Goal: Information Seeking & Learning: Check status

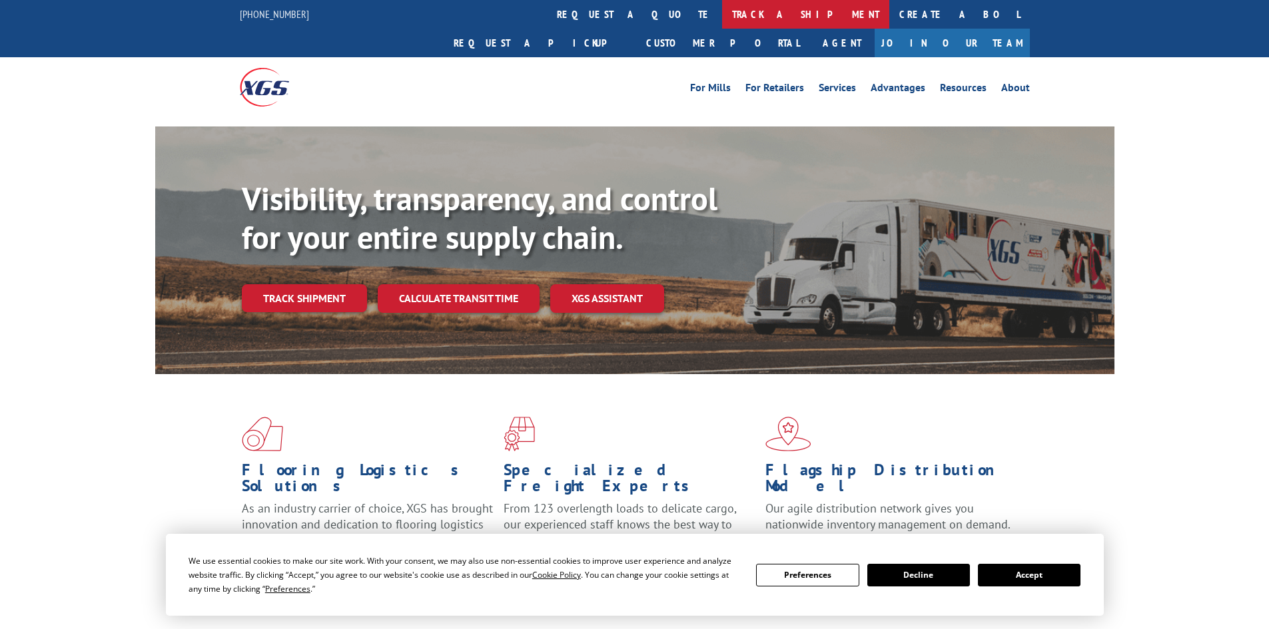
click at [722, 14] on link "track a shipment" at bounding box center [805, 14] width 167 height 29
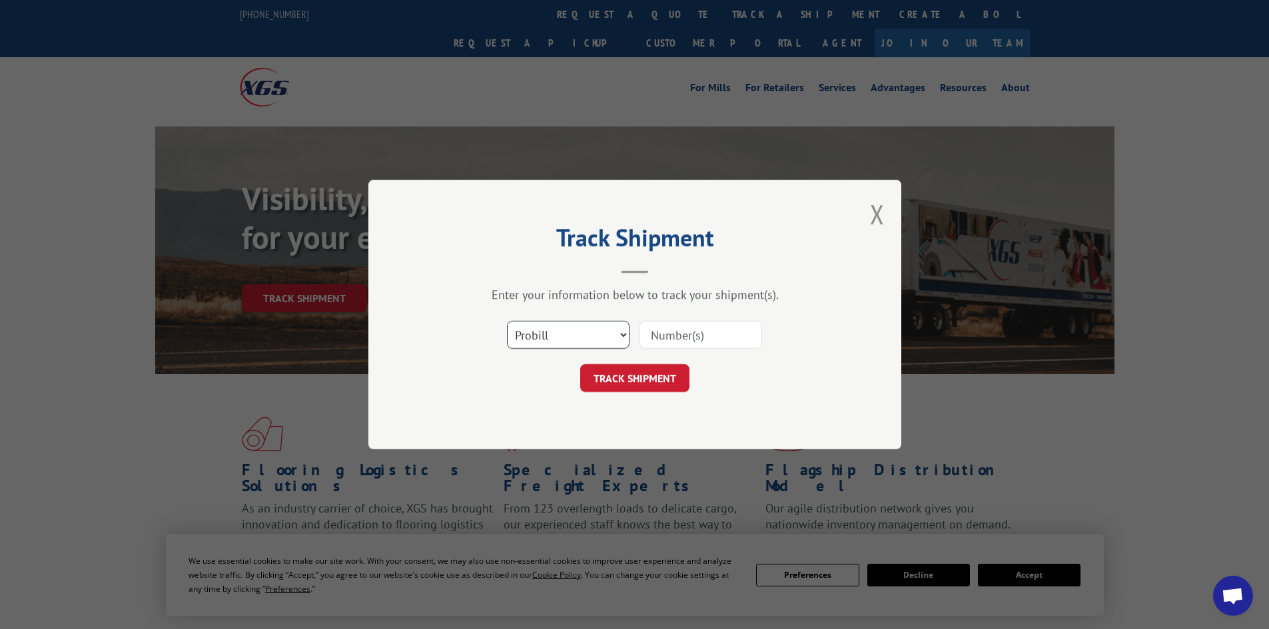
click at [537, 340] on select "Select category... Probill BOL PO" at bounding box center [568, 335] width 123 height 28
select select "bol"
click at [507, 321] on select "Select category... Probill BOL PO" at bounding box center [568, 335] width 123 height 28
click at [691, 336] on input at bounding box center [700, 335] width 123 height 28
paste input "5235665"
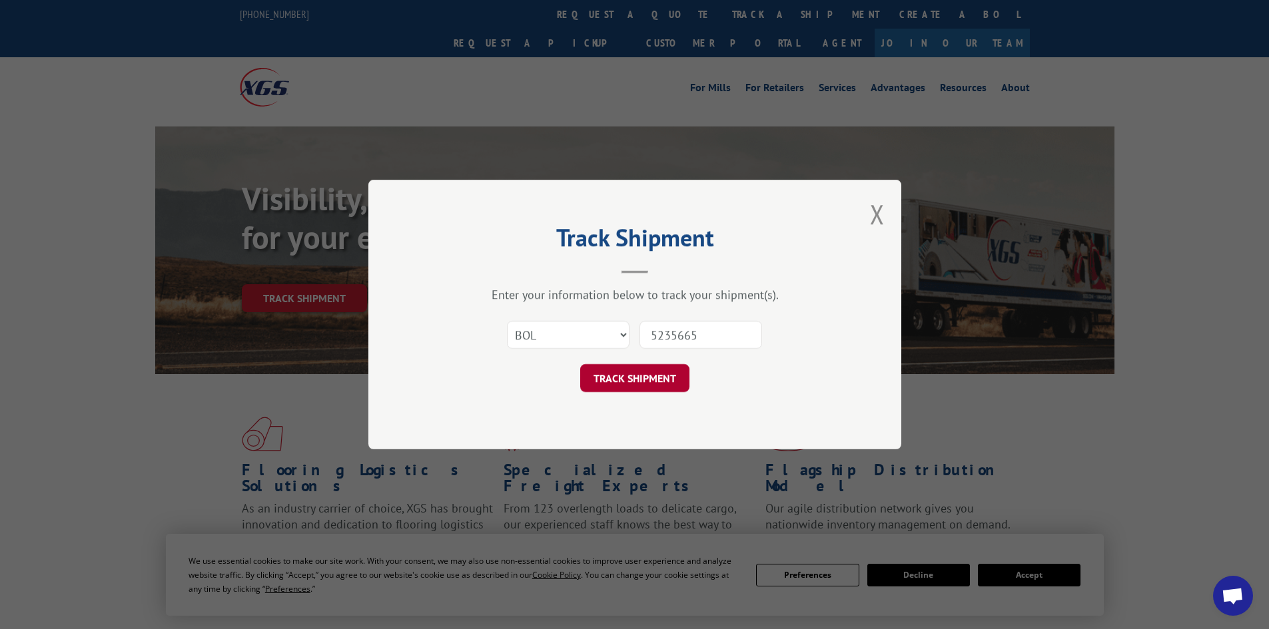
type input "5235665"
click at [636, 382] on button "TRACK SHIPMENT" at bounding box center [634, 378] width 109 height 28
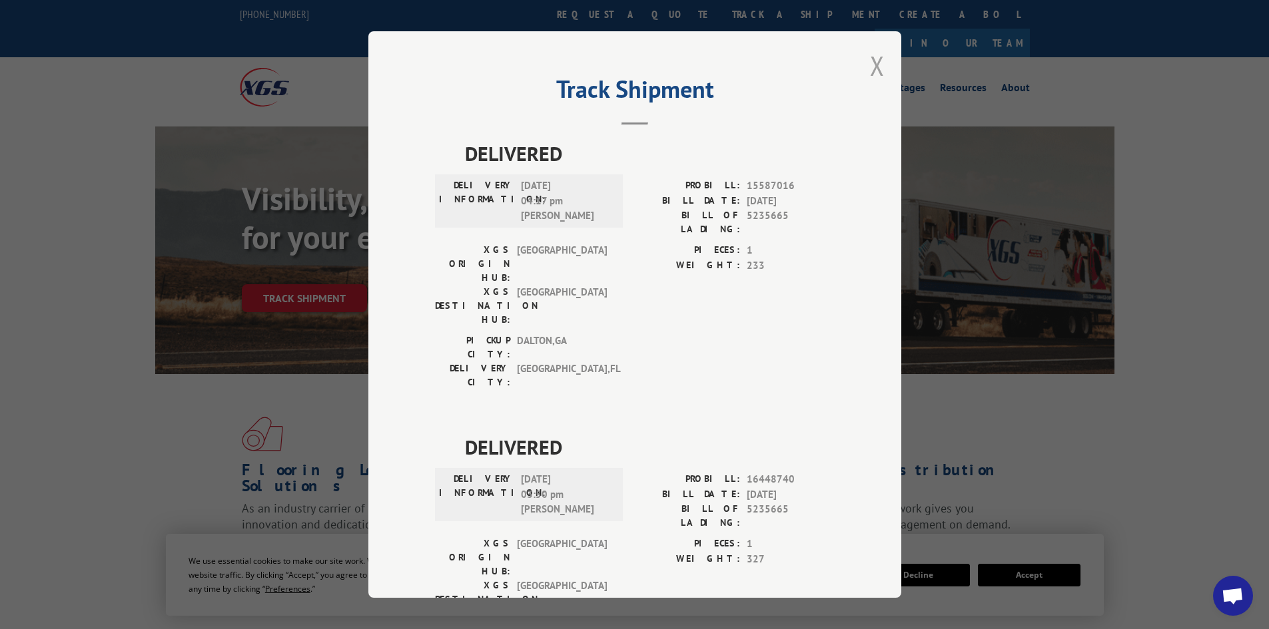
click at [871, 70] on button "Close modal" at bounding box center [877, 65] width 15 height 35
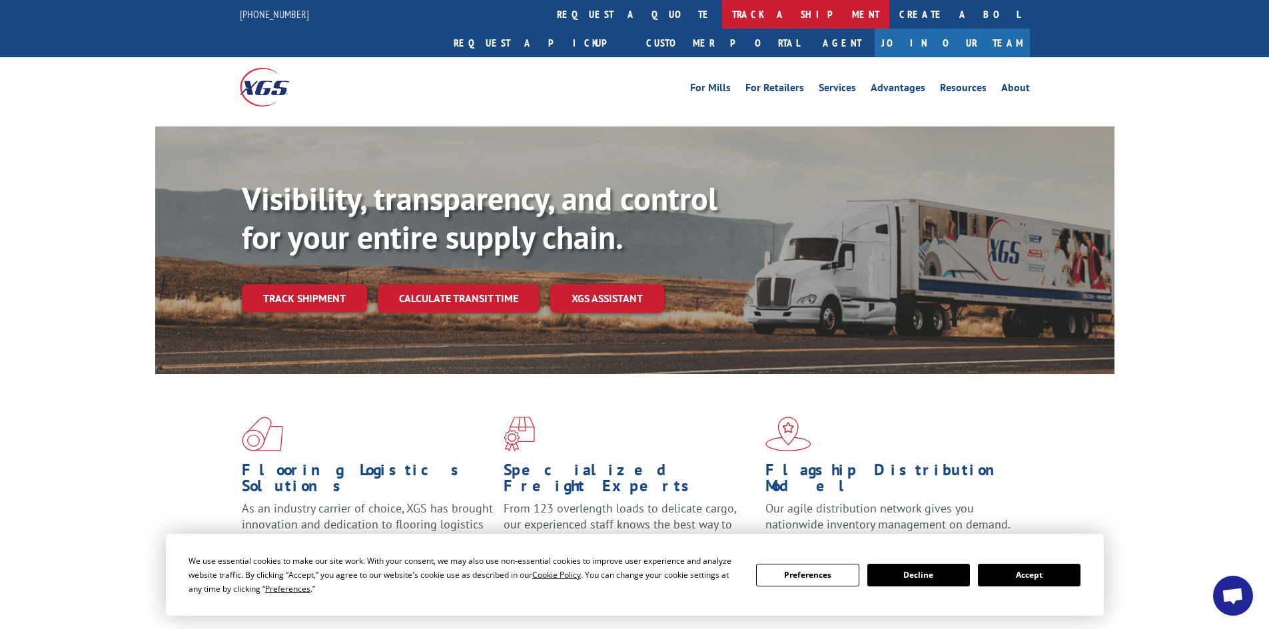
click at [722, 12] on link "track a shipment" at bounding box center [805, 14] width 167 height 29
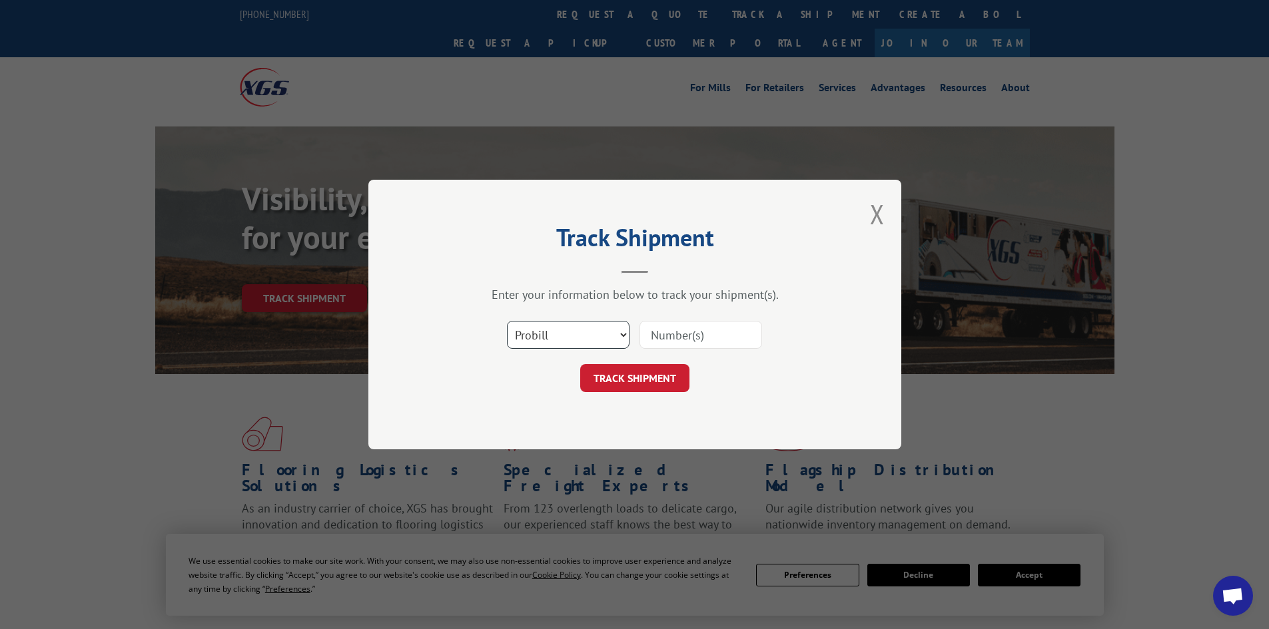
click at [549, 334] on select "Select category... Probill BOL PO" at bounding box center [568, 335] width 123 height 28
select select "bol"
click at [507, 321] on select "Select category... Probill BOL PO" at bounding box center [568, 335] width 123 height 28
click at [655, 336] on input at bounding box center [700, 335] width 123 height 28
paste input "6027223"
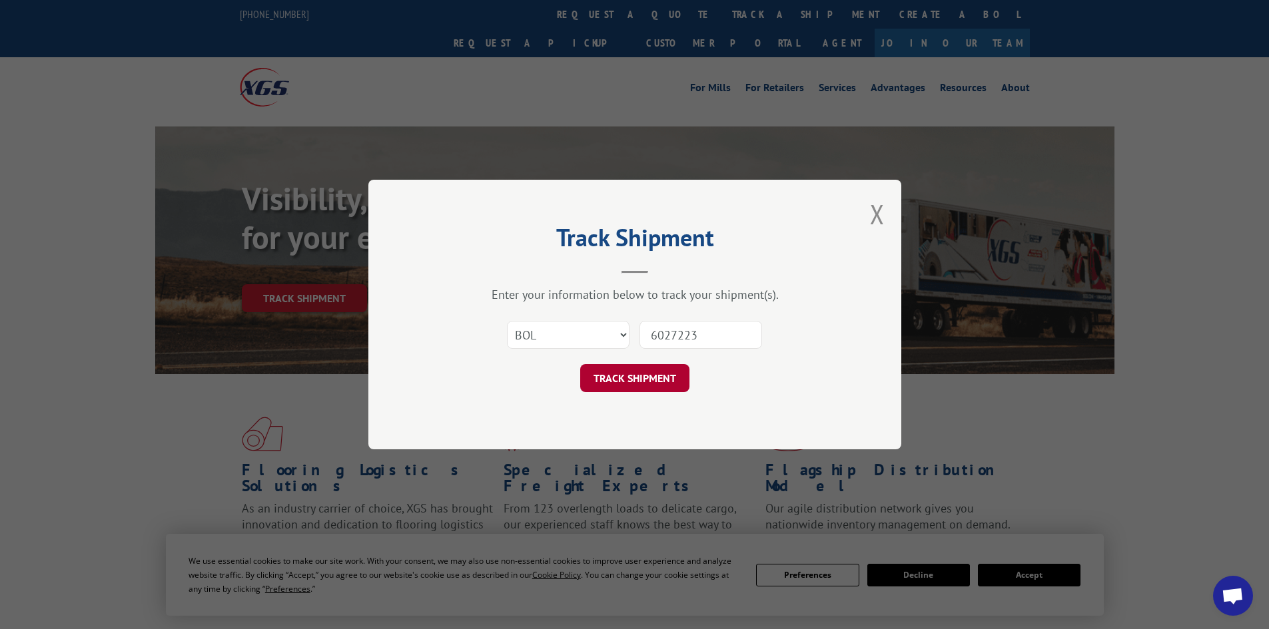
type input "6027223"
click at [642, 368] on button "TRACK SHIPMENT" at bounding box center [634, 378] width 109 height 28
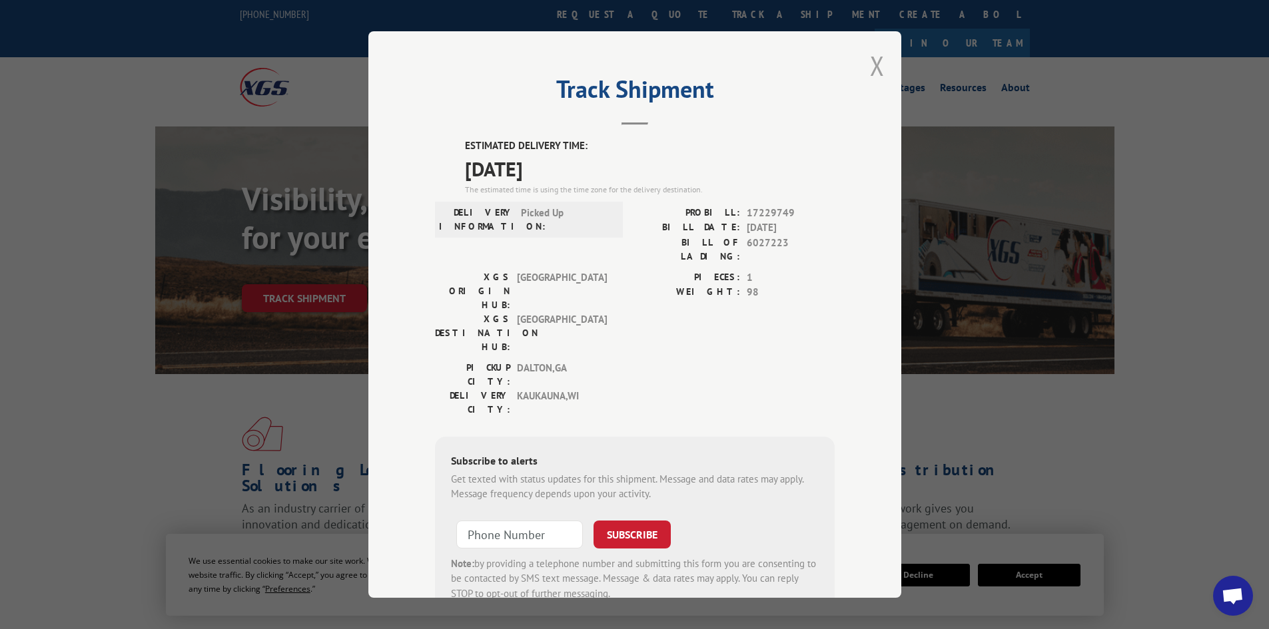
click at [870, 64] on button "Close modal" at bounding box center [877, 65] width 15 height 35
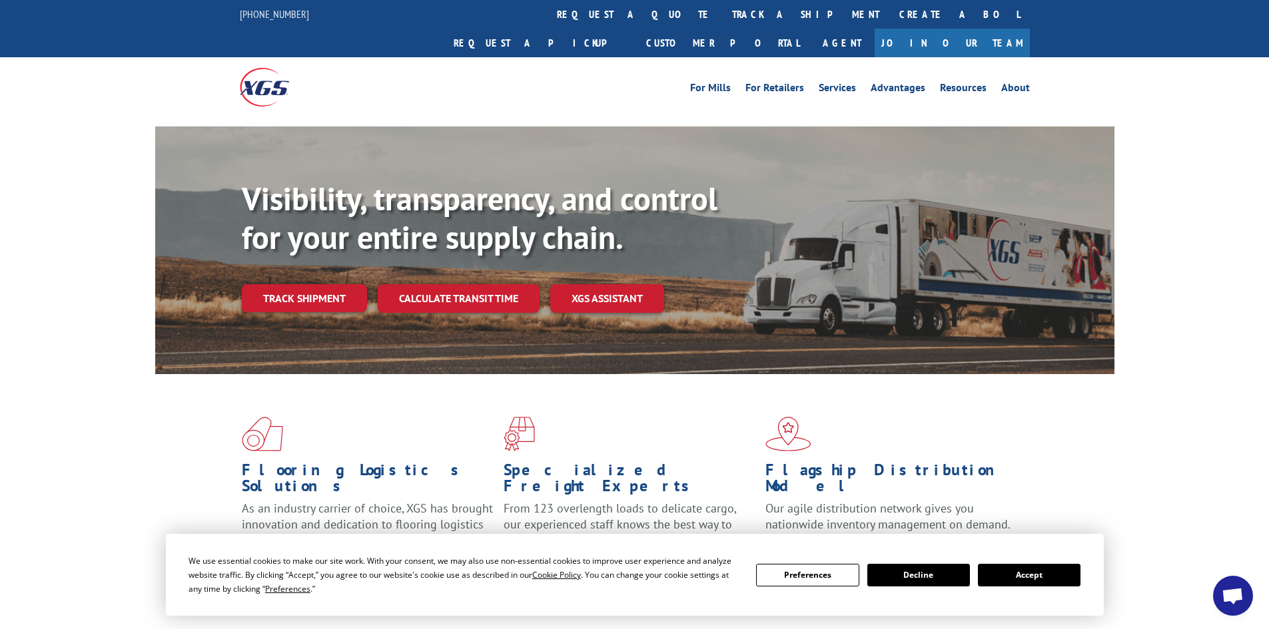
click at [722, 13] on link "track a shipment" at bounding box center [805, 14] width 167 height 29
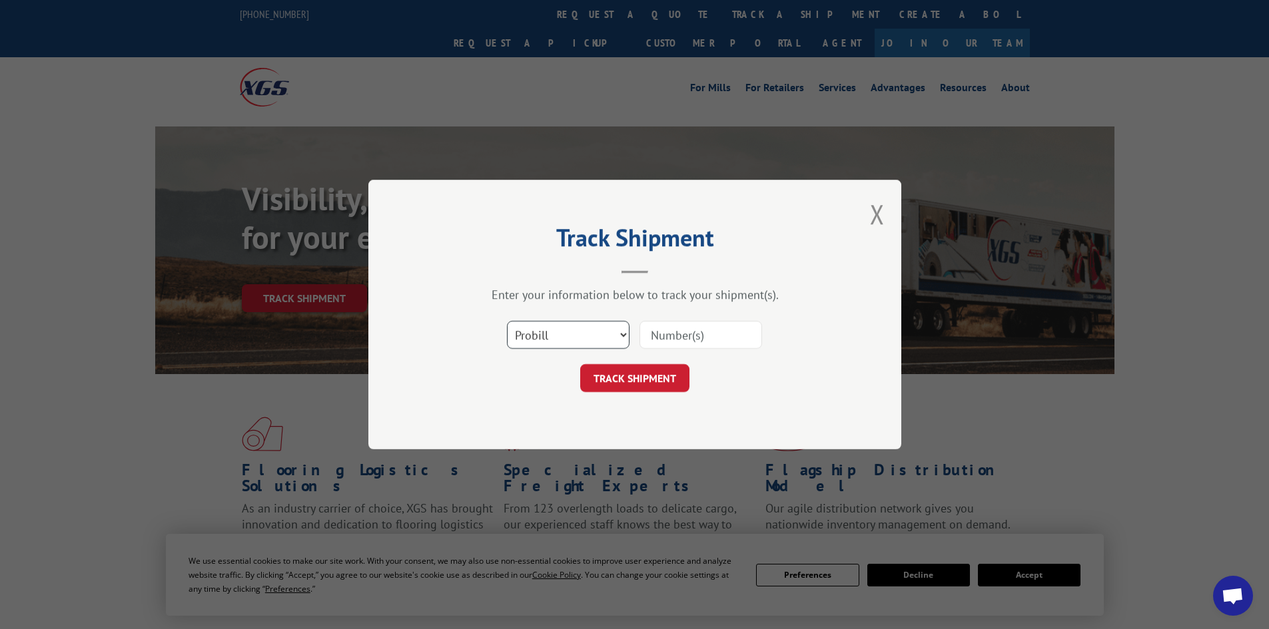
click at [558, 330] on select "Select category... Probill BOL PO" at bounding box center [568, 335] width 123 height 28
select select "bol"
click at [507, 321] on select "Select category... Probill BOL PO" at bounding box center [568, 335] width 123 height 28
click at [665, 332] on input at bounding box center [700, 335] width 123 height 28
paste input "6027058"
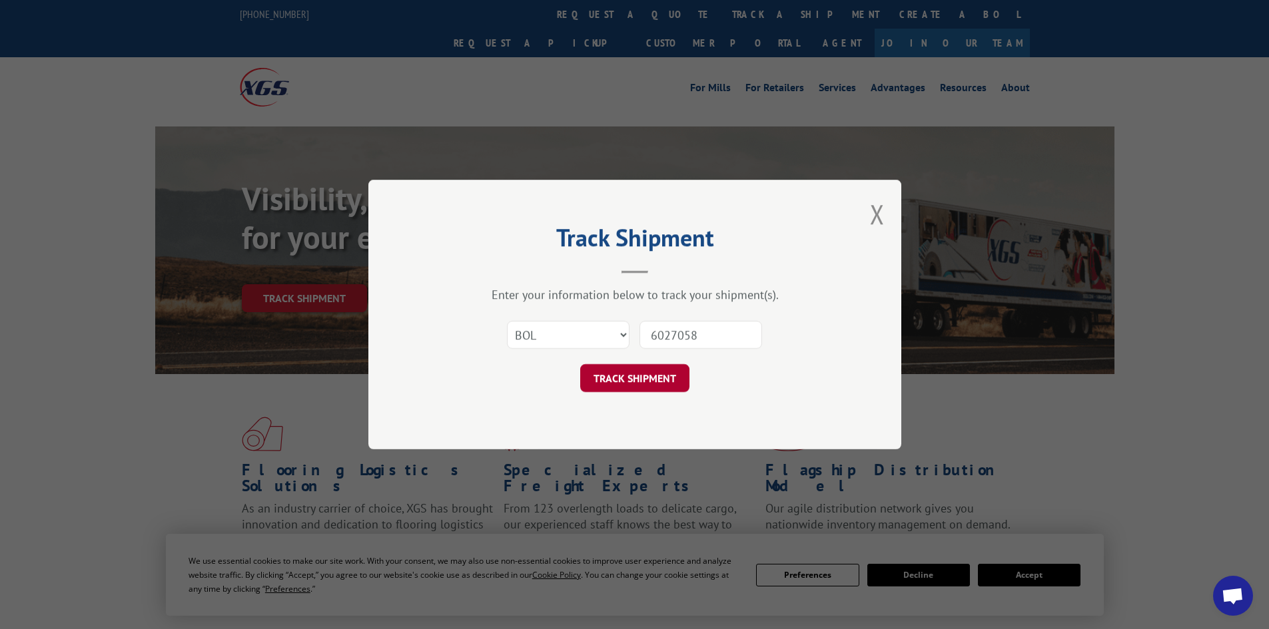
type input "6027058"
click at [663, 366] on button "TRACK SHIPMENT" at bounding box center [634, 378] width 109 height 28
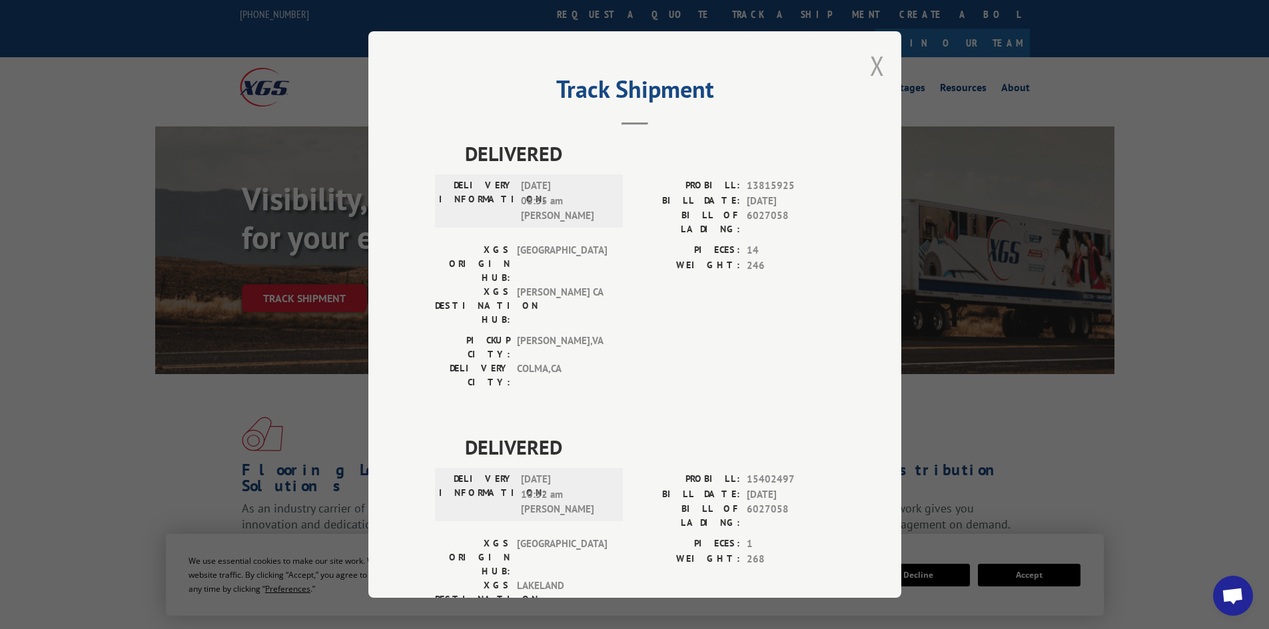
click at [870, 65] on button "Close modal" at bounding box center [877, 65] width 15 height 35
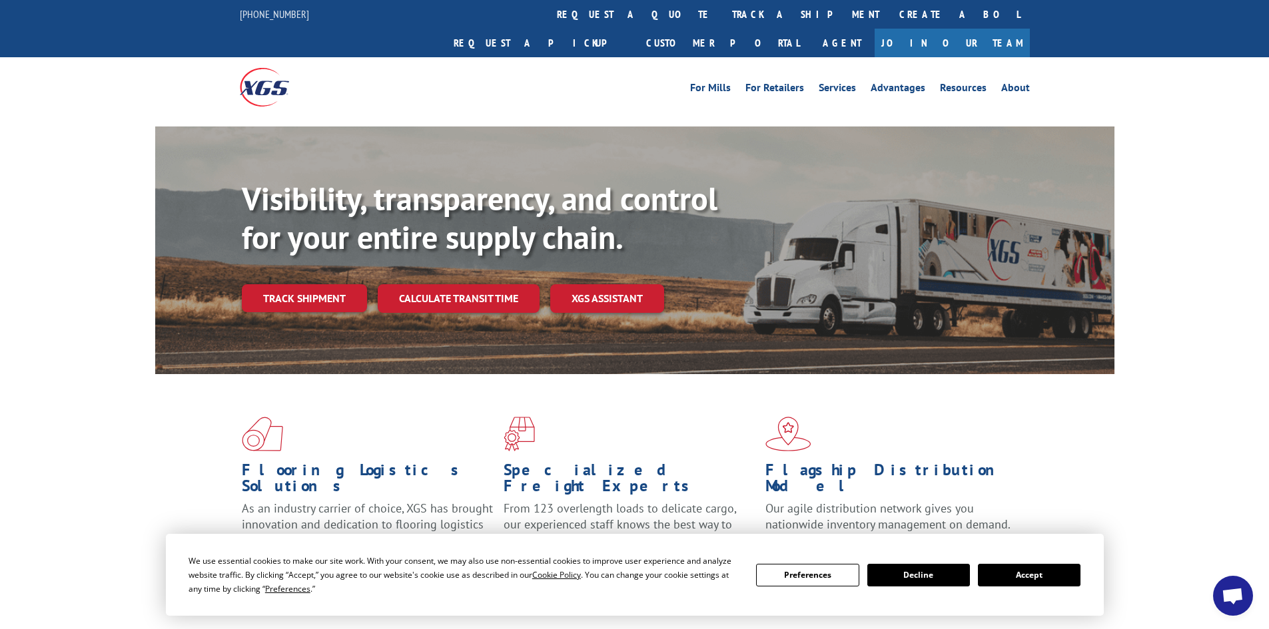
click at [722, 14] on link "track a shipment" at bounding box center [805, 14] width 167 height 29
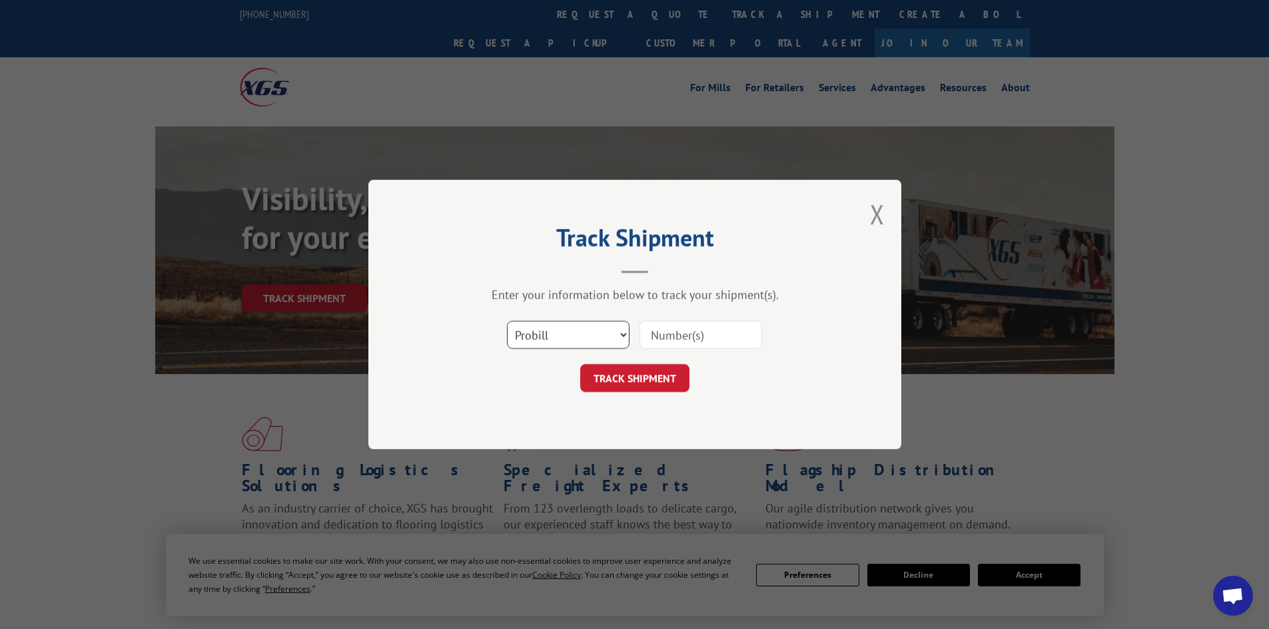
click at [555, 337] on select "Select category... Probill BOL PO" at bounding box center [568, 335] width 123 height 28
select select "bol"
click at [507, 321] on select "Select category... Probill BOL PO" at bounding box center [568, 335] width 123 height 28
click at [664, 334] on input at bounding box center [700, 335] width 123 height 28
paste input "6025689"
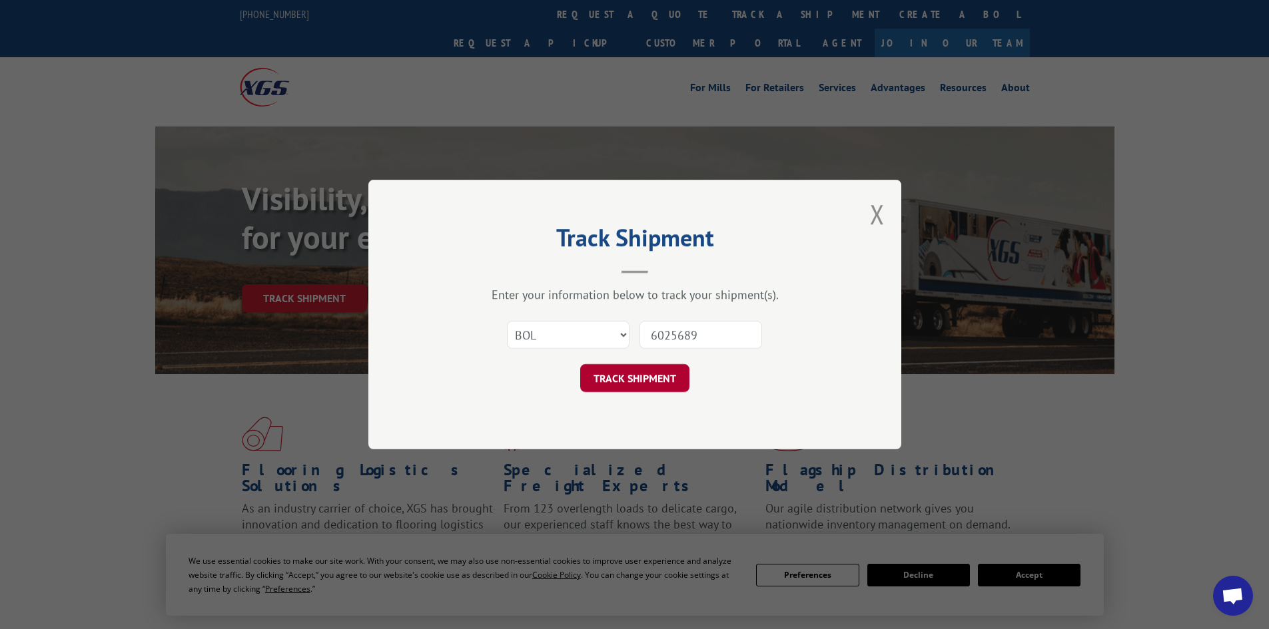
type input "6025689"
click at [637, 380] on button "TRACK SHIPMENT" at bounding box center [634, 378] width 109 height 28
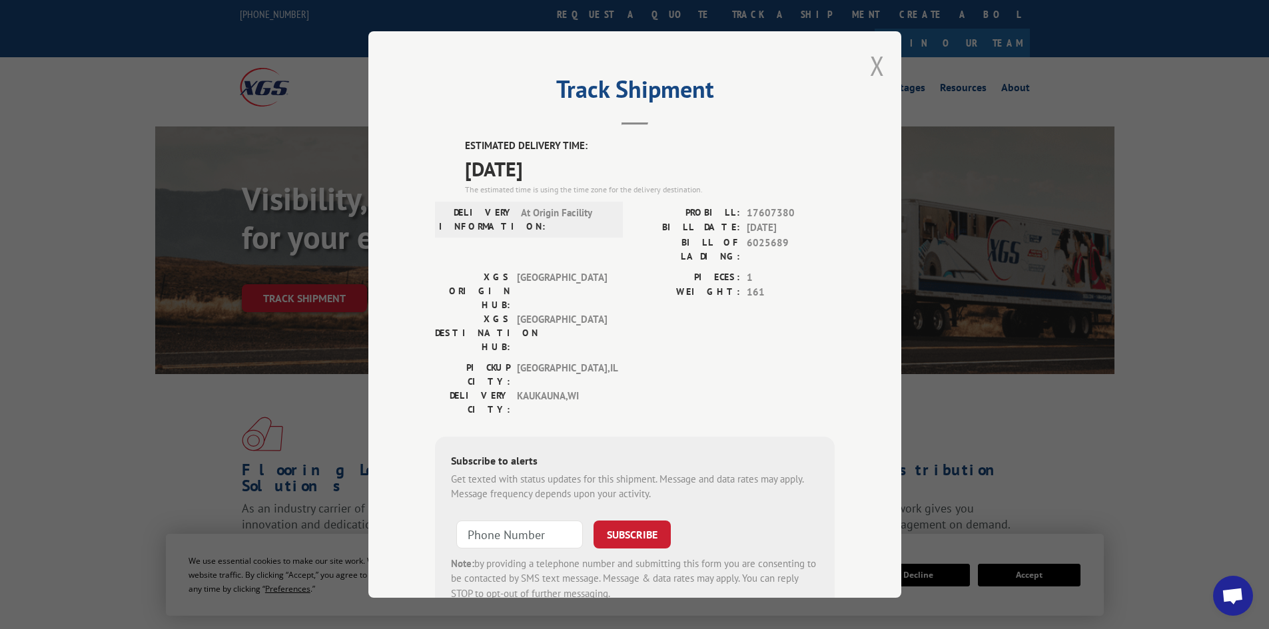
click at [872, 70] on button "Close modal" at bounding box center [877, 65] width 15 height 35
